Goal: Information Seeking & Learning: Learn about a topic

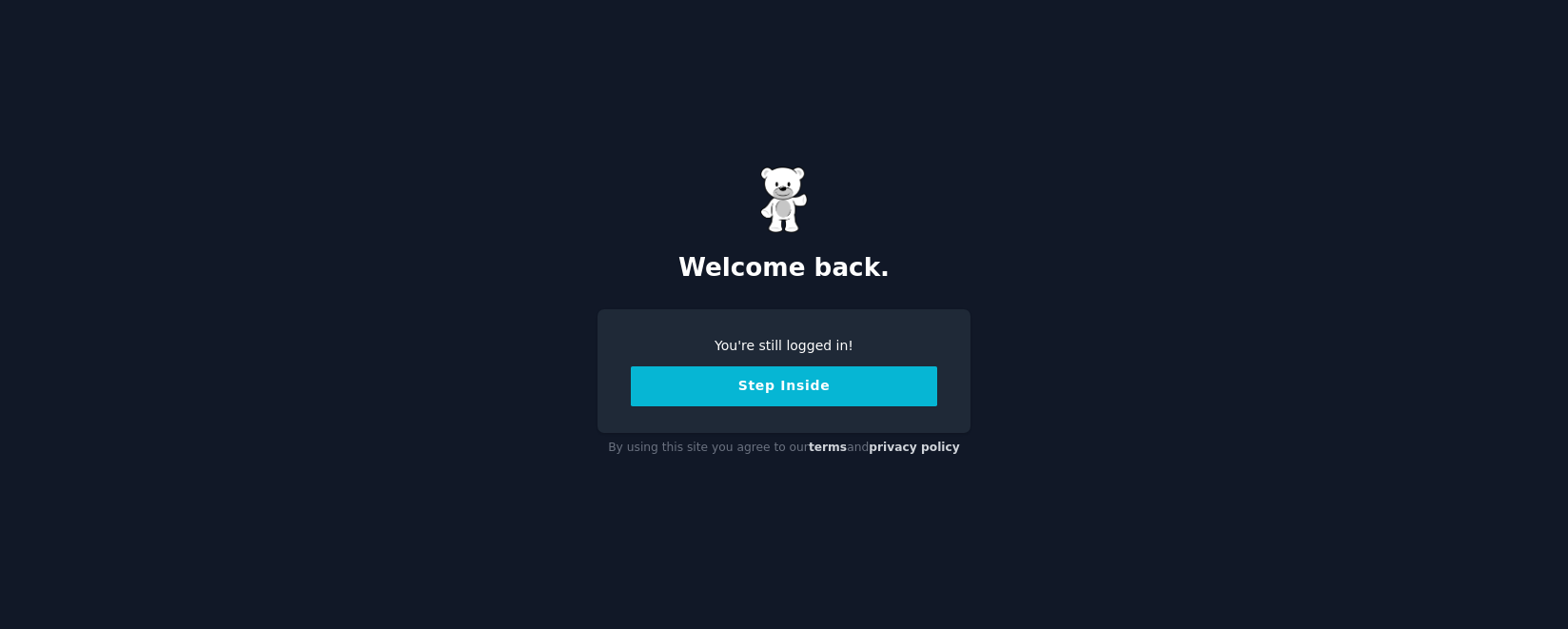
click at [801, 411] on div "You're still logged in! Step Inside" at bounding box center [784, 370] width 373 height 124
click at [818, 382] on button "Step Inside" at bounding box center [784, 386] width 306 height 40
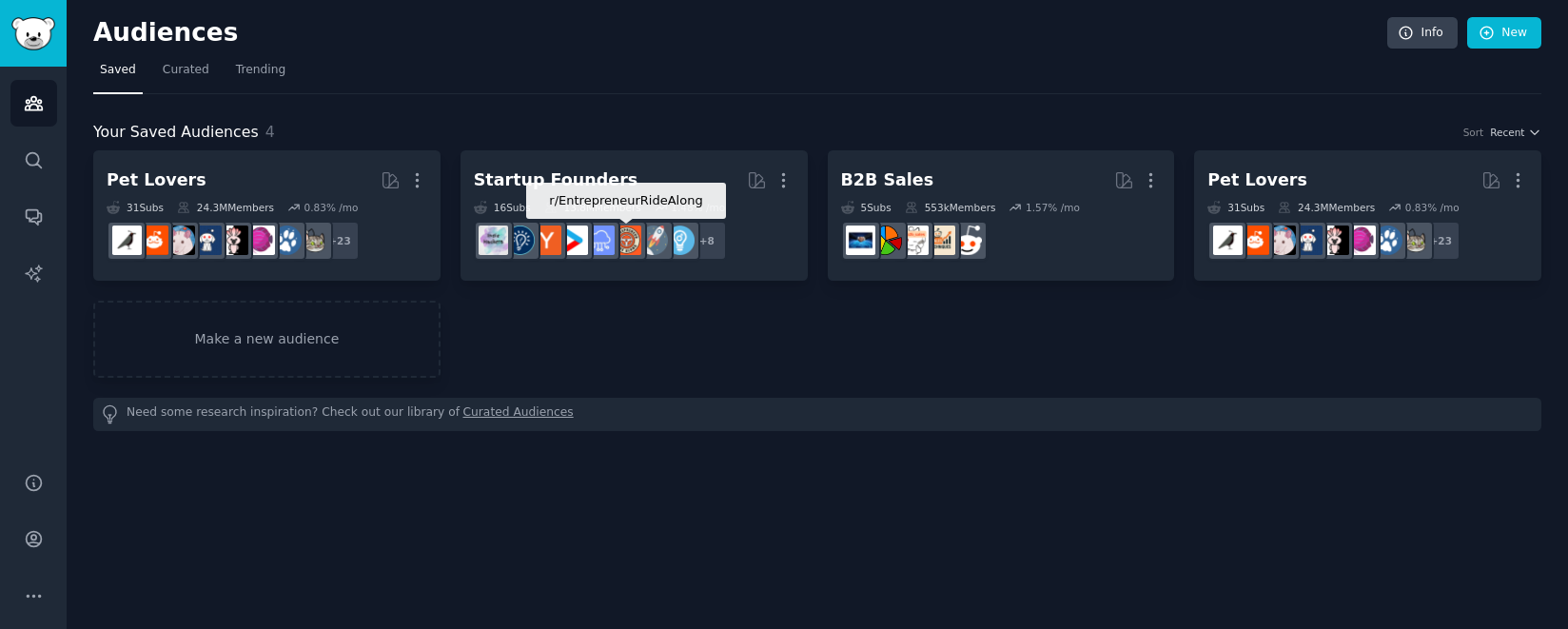
click at [623, 223] on div at bounding box center [627, 241] width 40 height 40
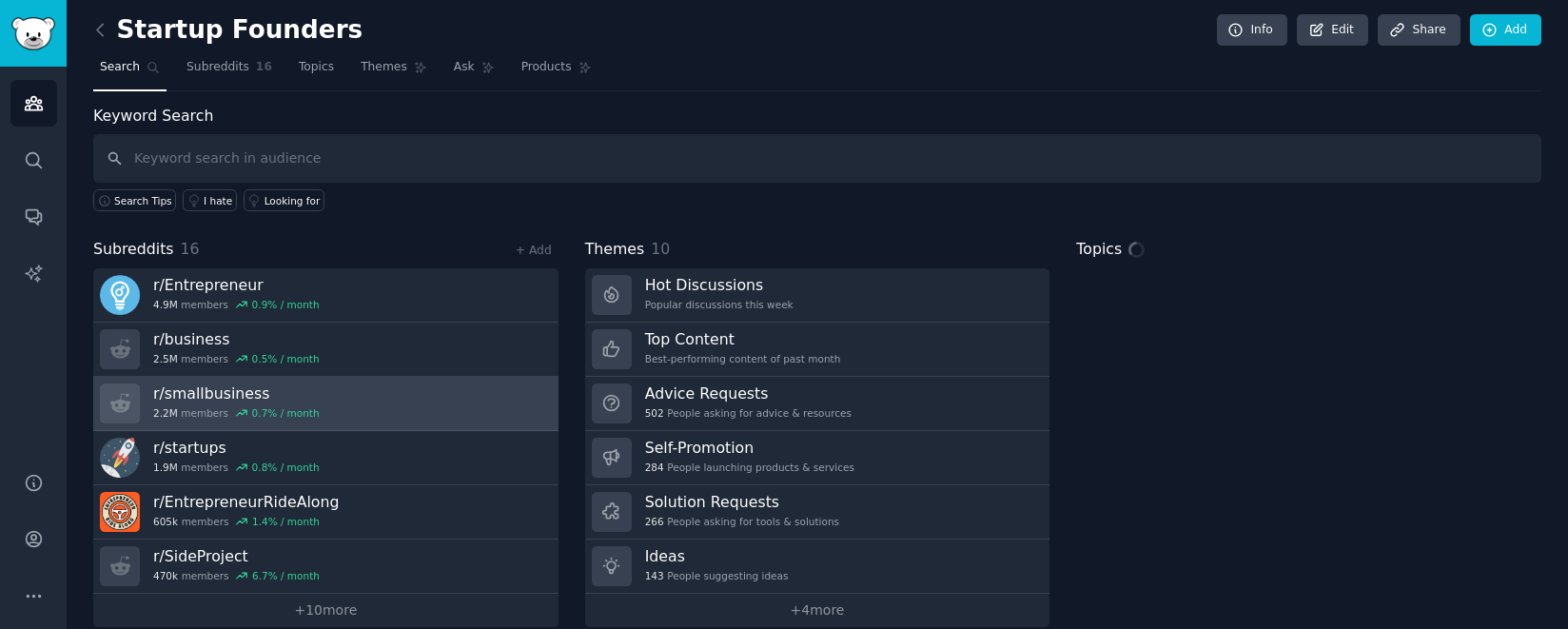
scroll to position [4, 0]
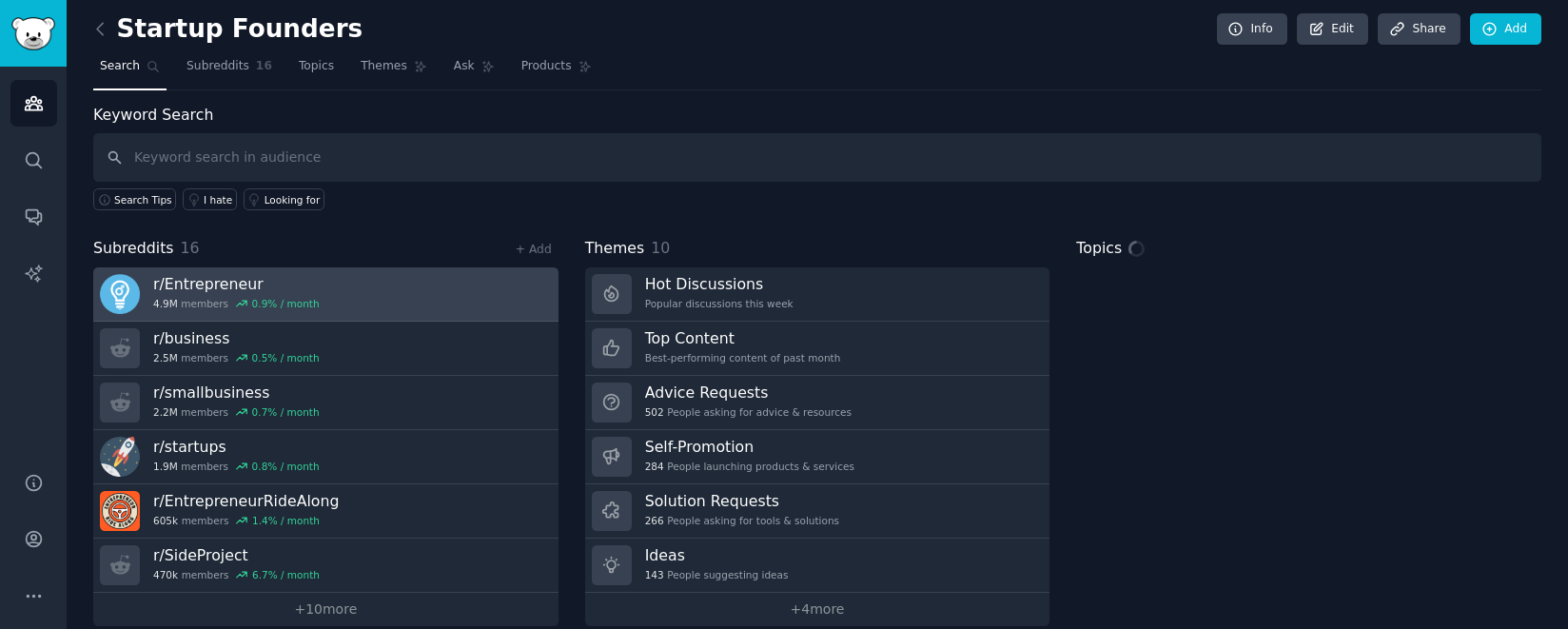
click at [354, 307] on link "r/ Entrepreneur 4.9M members 0.9 % / month" at bounding box center [326, 294] width 466 height 54
